Goal: Task Accomplishment & Management: Manage account settings

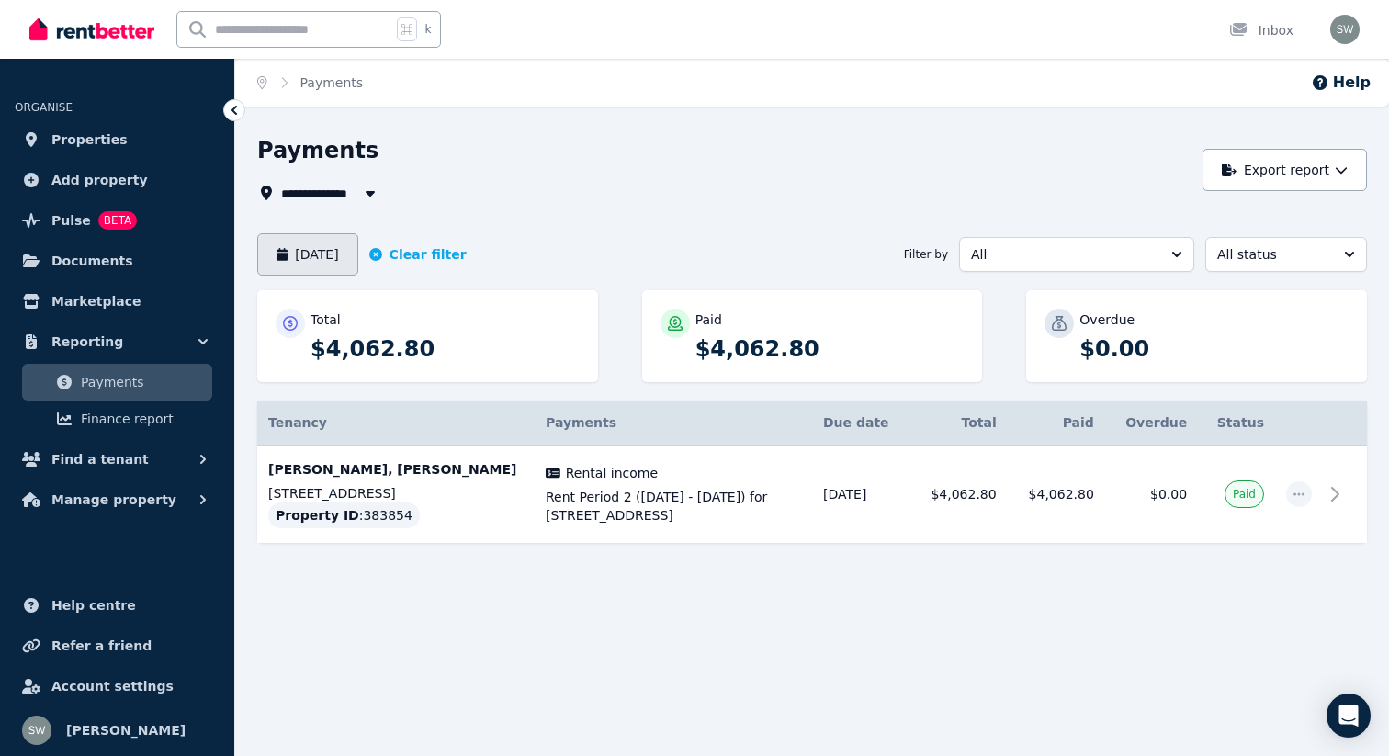
click at [335, 272] on button "[DATE]" at bounding box center [307, 254] width 101 height 42
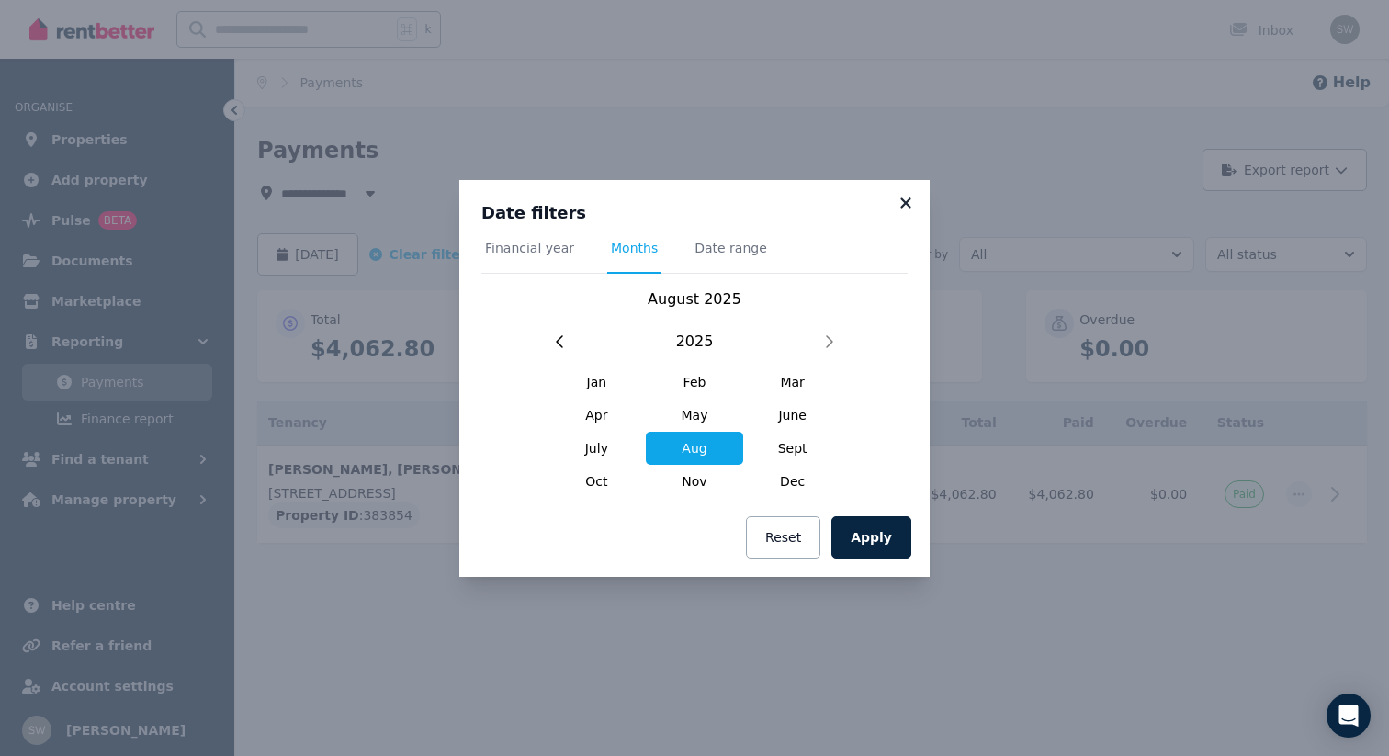
click at [907, 201] on icon at bounding box center [906, 203] width 10 height 10
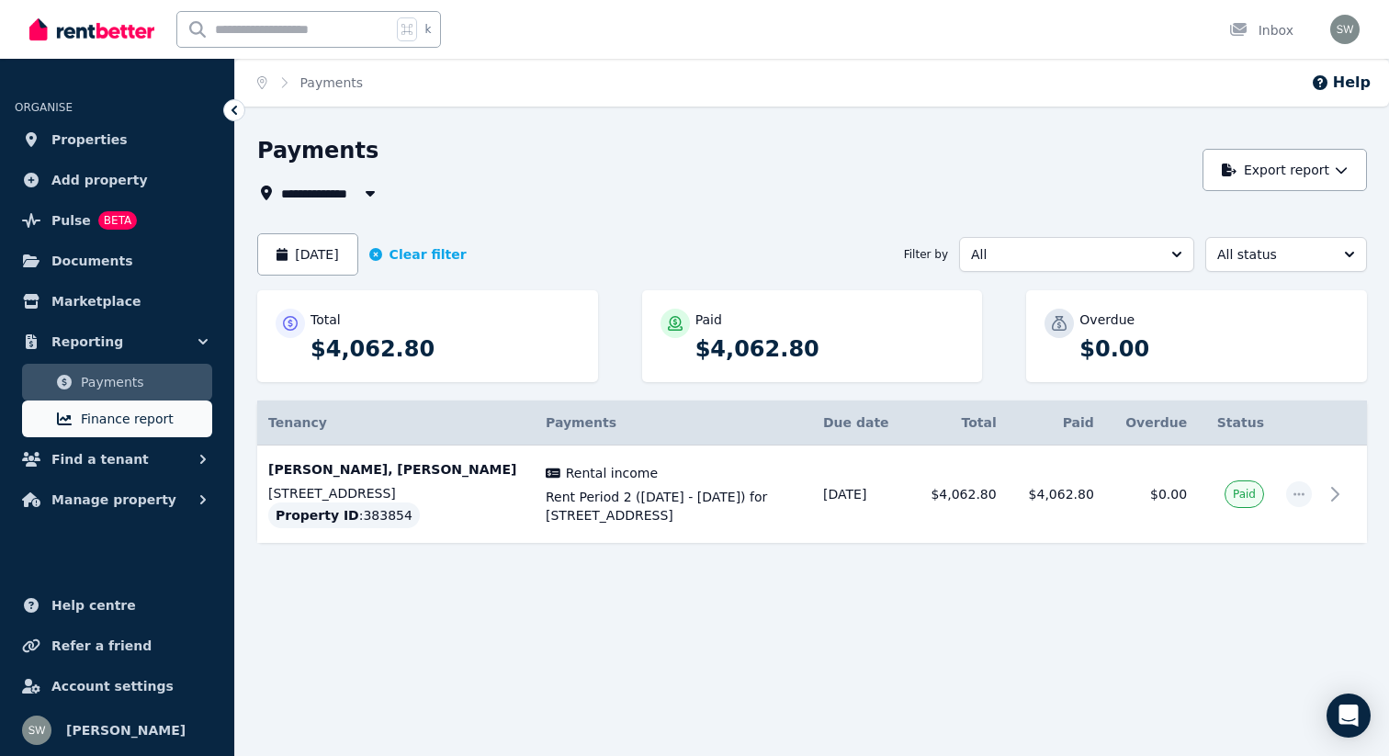
click at [134, 418] on span "Finance report" at bounding box center [143, 419] width 124 height 22
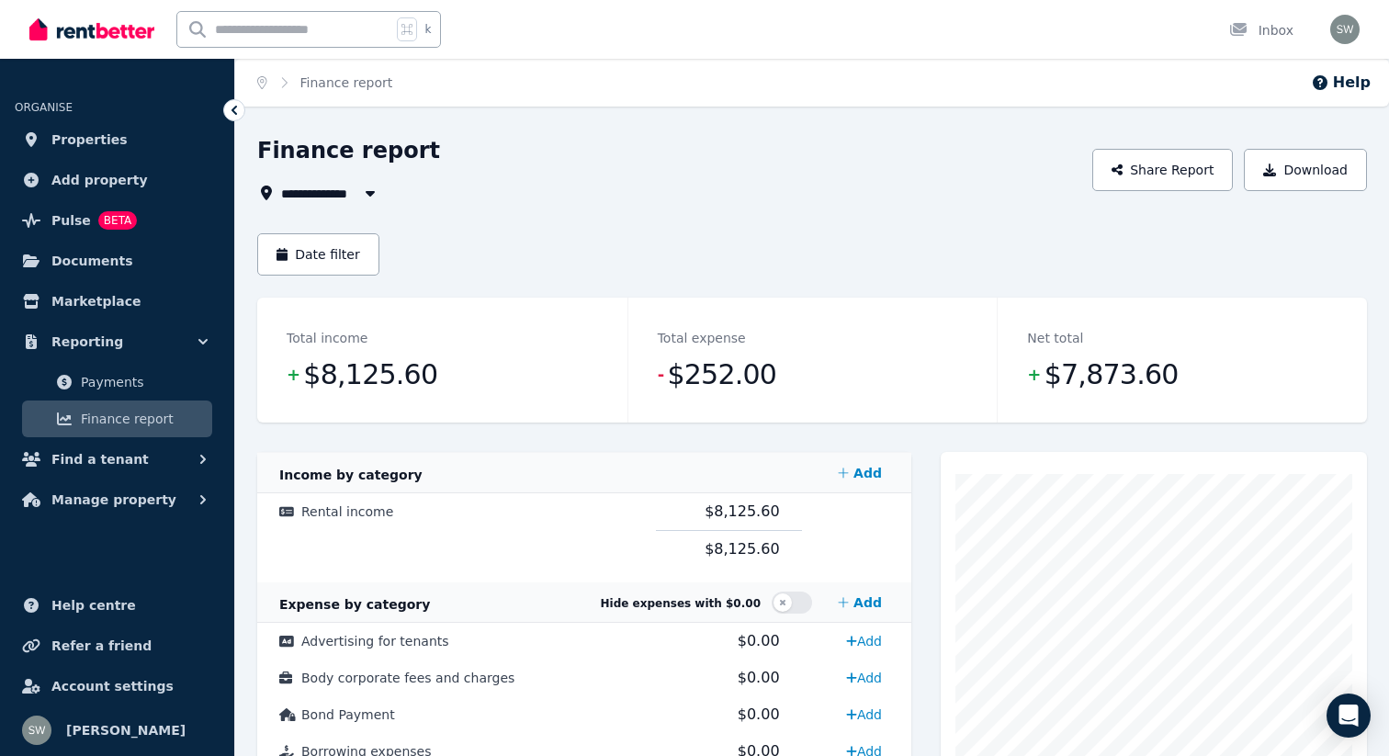
scroll to position [6, 0]
